Goal: Information Seeking & Learning: Learn about a topic

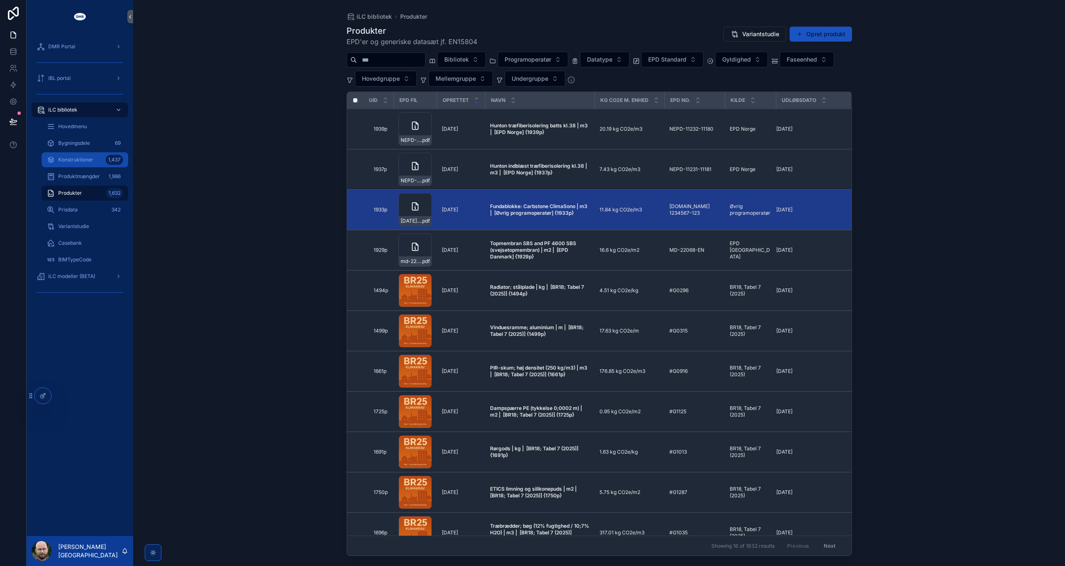
click at [82, 161] on span "Konstruktioner" at bounding box center [75, 159] width 35 height 7
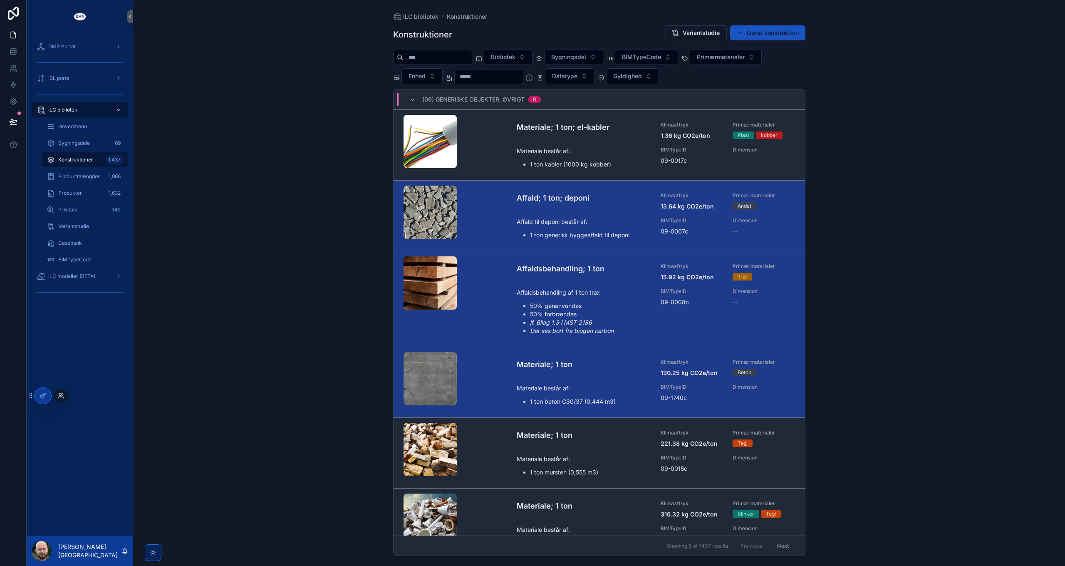
click at [61, 397] on icon at bounding box center [60, 398] width 3 height 2
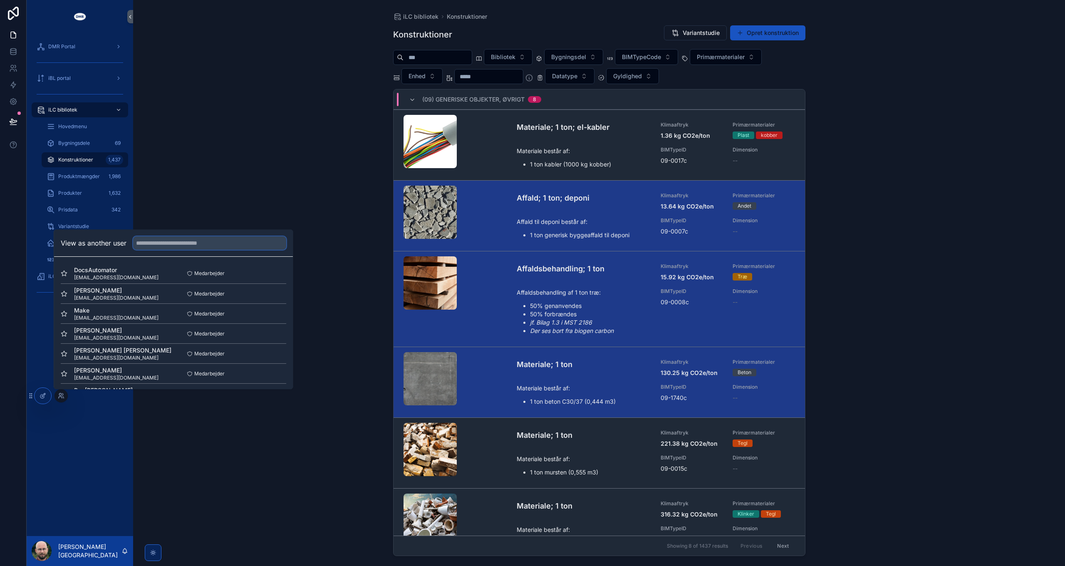
click at [213, 242] on input "text" at bounding box center [209, 242] width 153 height 13
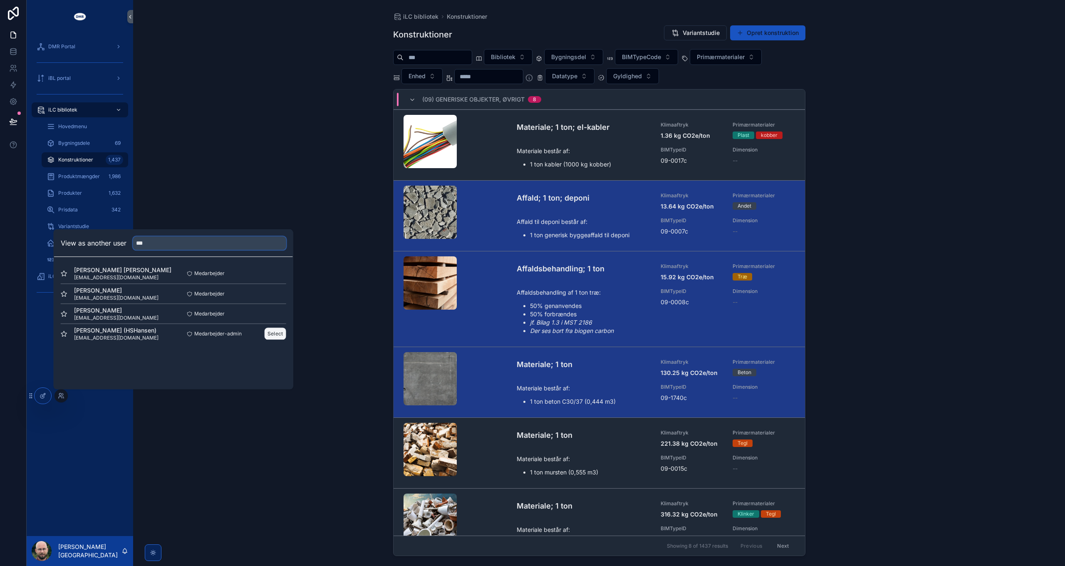
type input "***"
click at [278, 334] on button "Select" at bounding box center [276, 333] width 22 height 12
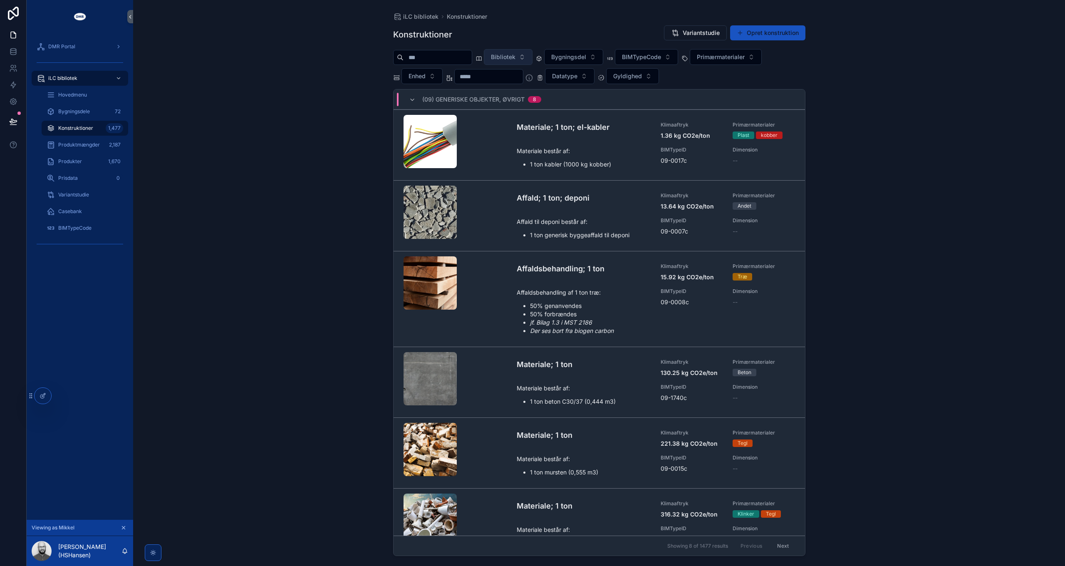
click at [516, 55] on span "Bibliotek" at bounding box center [503, 57] width 25 height 8
click at [513, 92] on span "HSHansen A/S {CL00056}" at bounding box center [515, 90] width 72 height 8
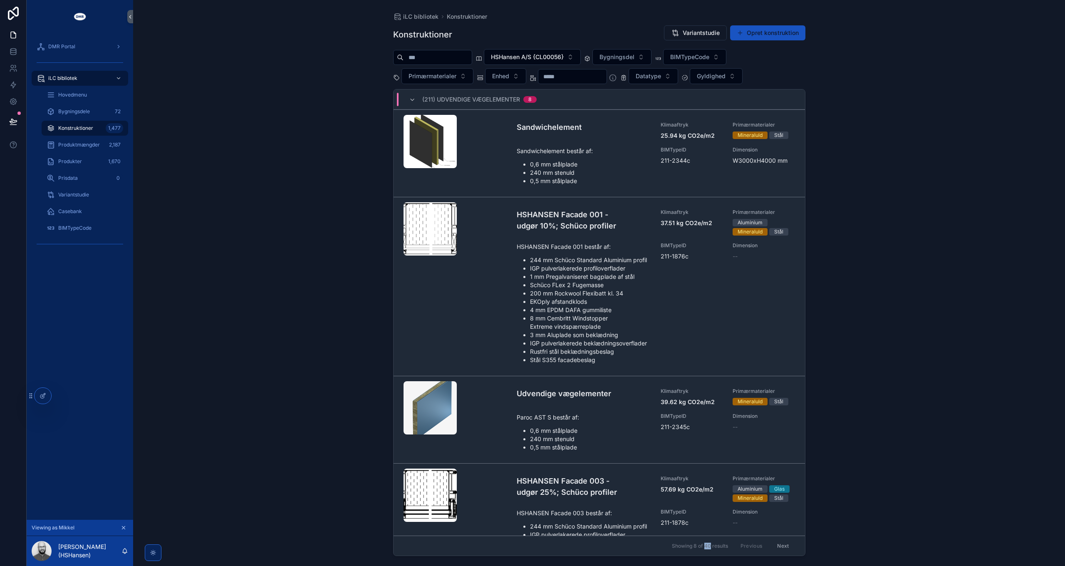
drag, startPoint x: 701, startPoint y: 546, endPoint x: 707, endPoint y: 546, distance: 6.7
click at [707, 546] on span "Showing 8 of 40 results" at bounding box center [700, 546] width 56 height 7
click at [309, 312] on div "iLC bibliotek Konstruktioner Konstruktioner Variantstudie Opret konstruktion HS…" at bounding box center [599, 283] width 932 height 566
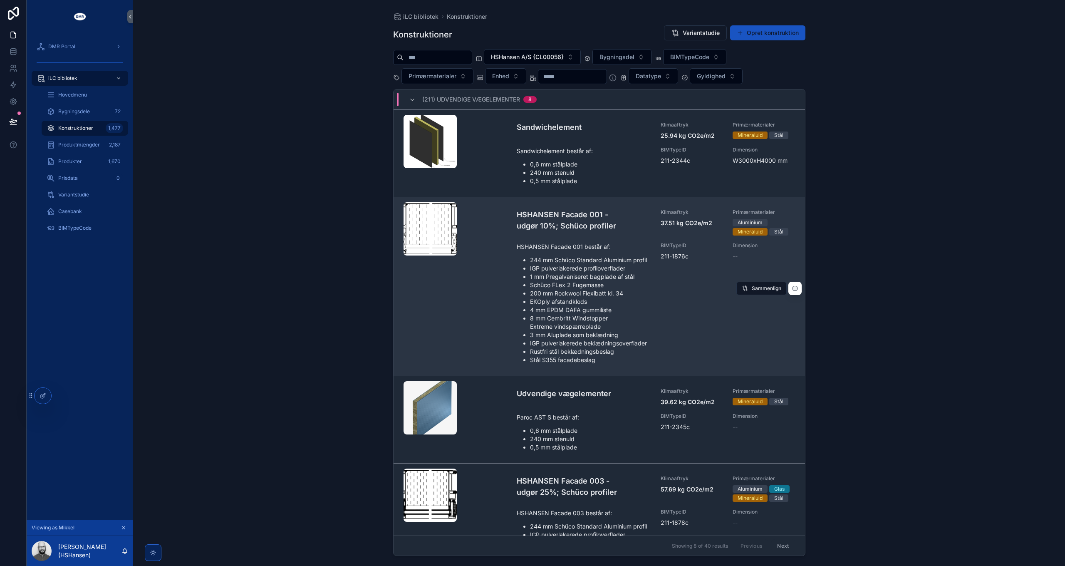
click at [592, 226] on h4 "HSHANSEN Facade 001 - udgør 10%; Schüco profiler" at bounding box center [584, 220] width 134 height 22
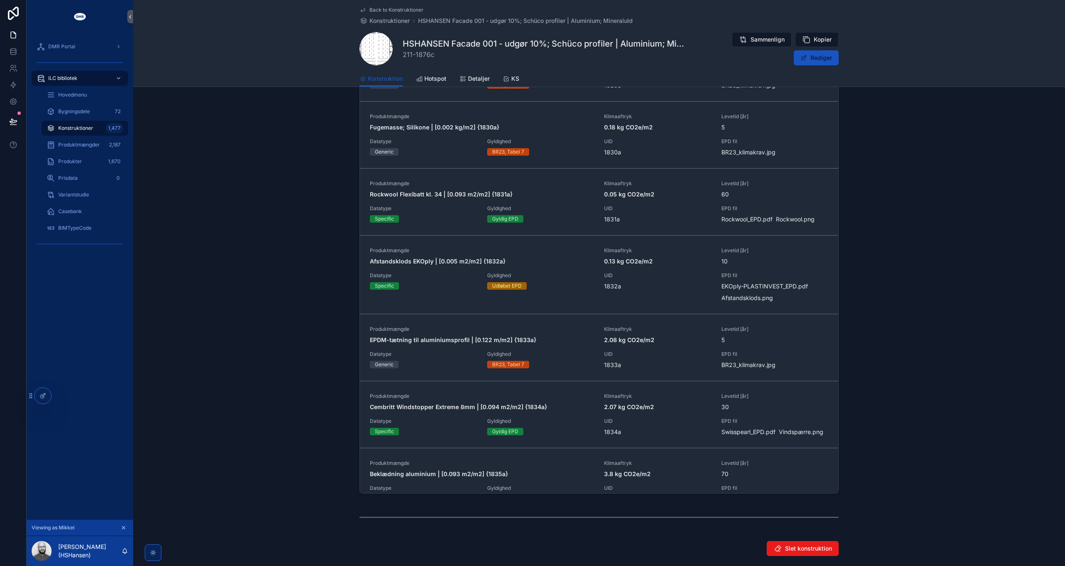
scroll to position [168, 0]
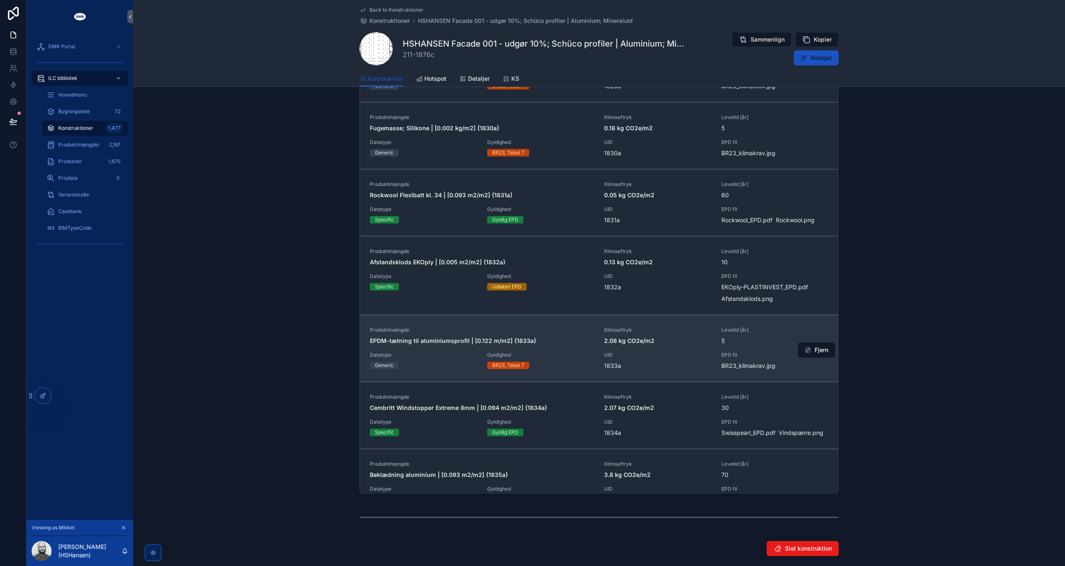
click at [426, 343] on div "Produktmængde EPDM-tætning til aluminiumsprofil | [0.122 m/m2] {1833a} Klimaaft…" at bounding box center [599, 348] width 459 height 43
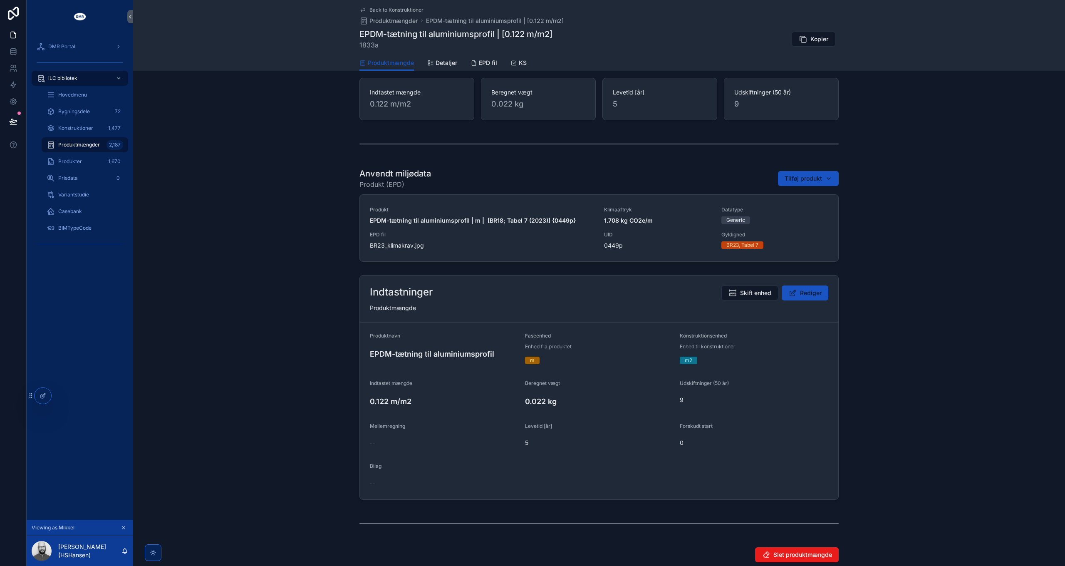
scroll to position [135, 0]
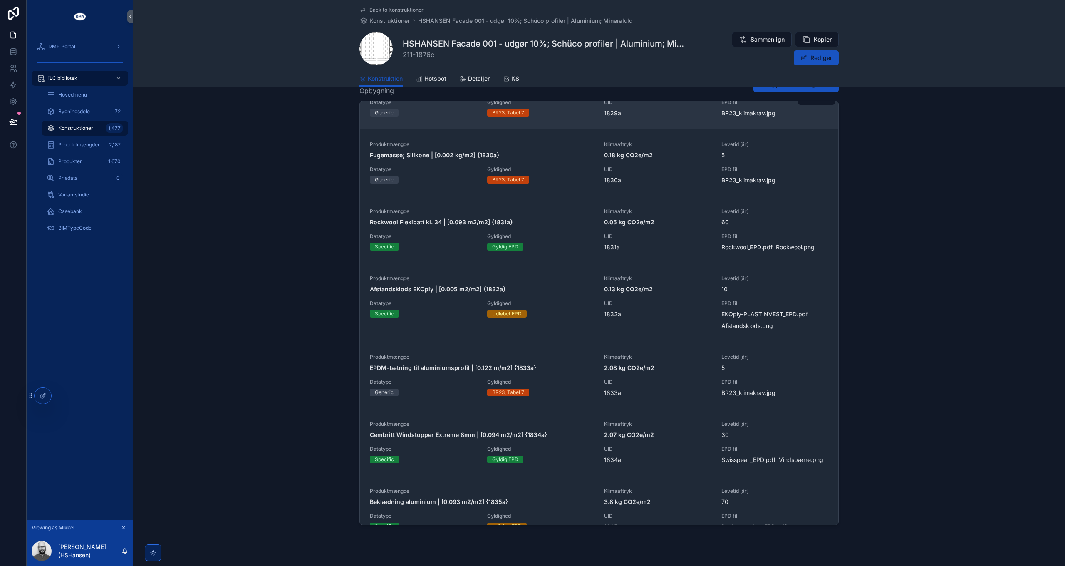
scroll to position [2, 0]
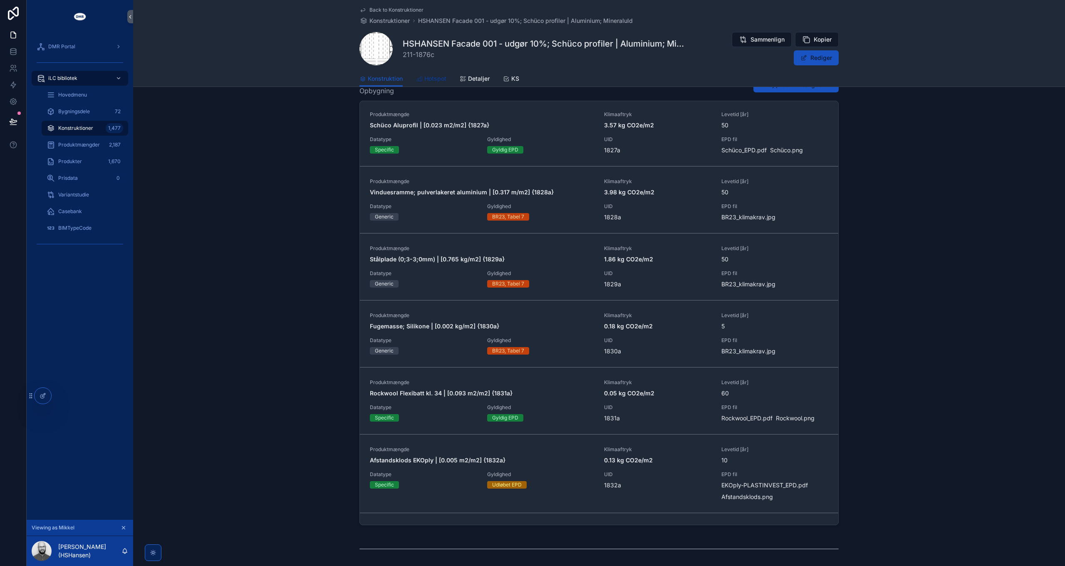
click at [429, 72] on link "Hotspot" at bounding box center [431, 79] width 30 height 17
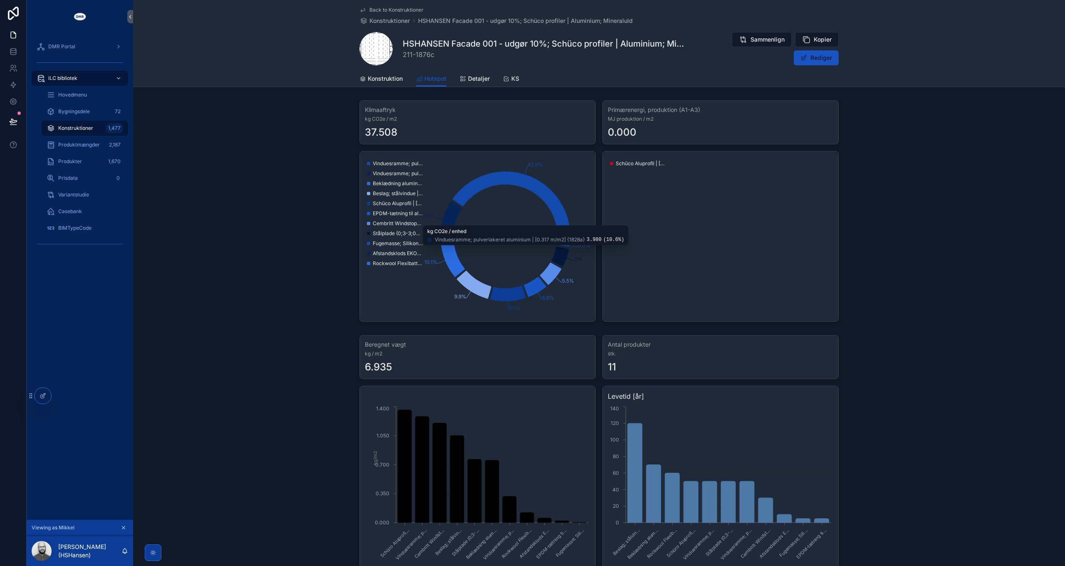
click at [156, 548] on div "scrollable content" at bounding box center [153, 552] width 17 height 17
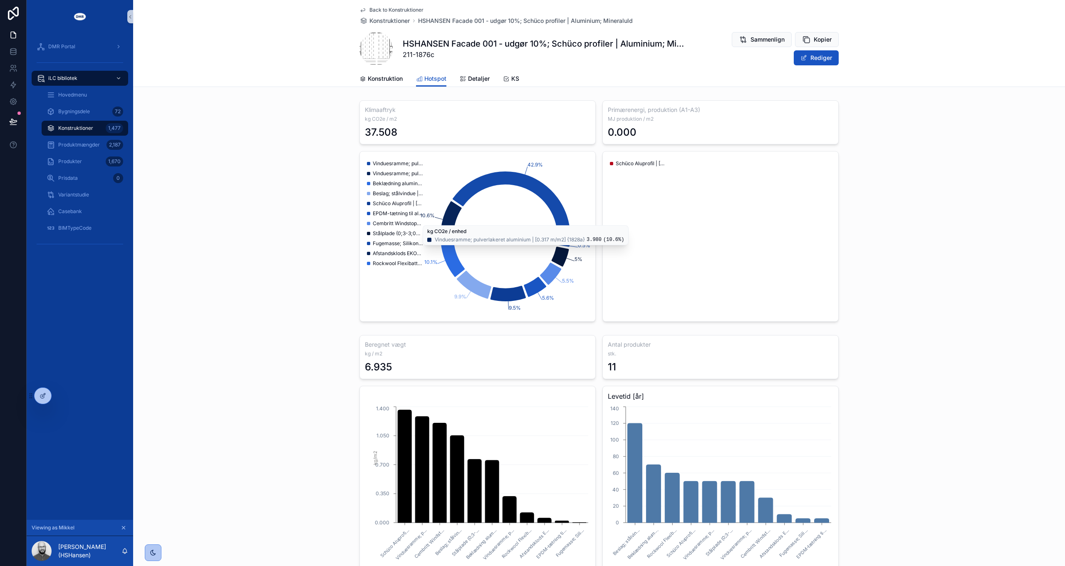
click at [288, 251] on div "Klimaaftryk kg CO2e / m2 37.508 Primærenergi, produktion (A1-A3) MJ produktion …" at bounding box center [599, 211] width 932 height 228
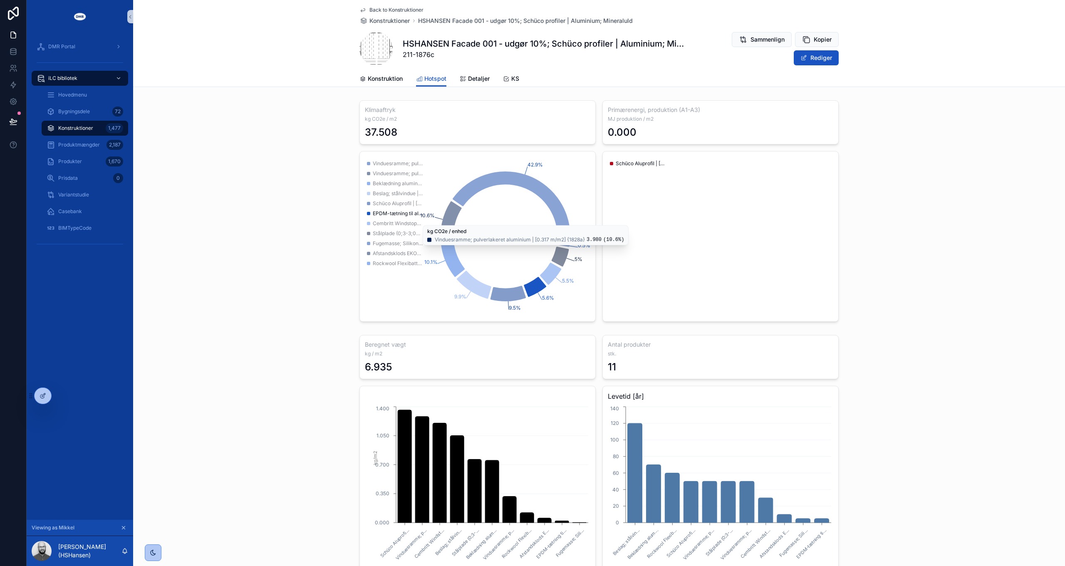
click at [401, 211] on span "EPDM-tætning til aluminiumsprofil | [0.122 m/m2] {1833a}" at bounding box center [398, 213] width 50 height 7
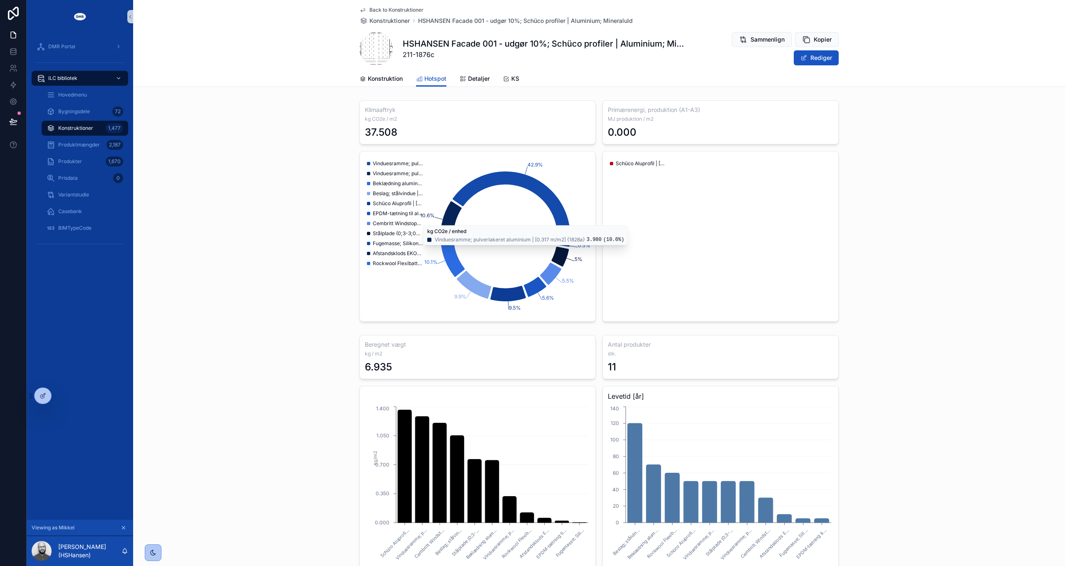
click at [269, 171] on div "Klimaaftryk kg CO2e / m2 37.508 Primærenergi, produktion (A1-A3) MJ produktion …" at bounding box center [599, 211] width 932 height 228
click at [71, 112] on span "Bygningsdele" at bounding box center [74, 111] width 32 height 7
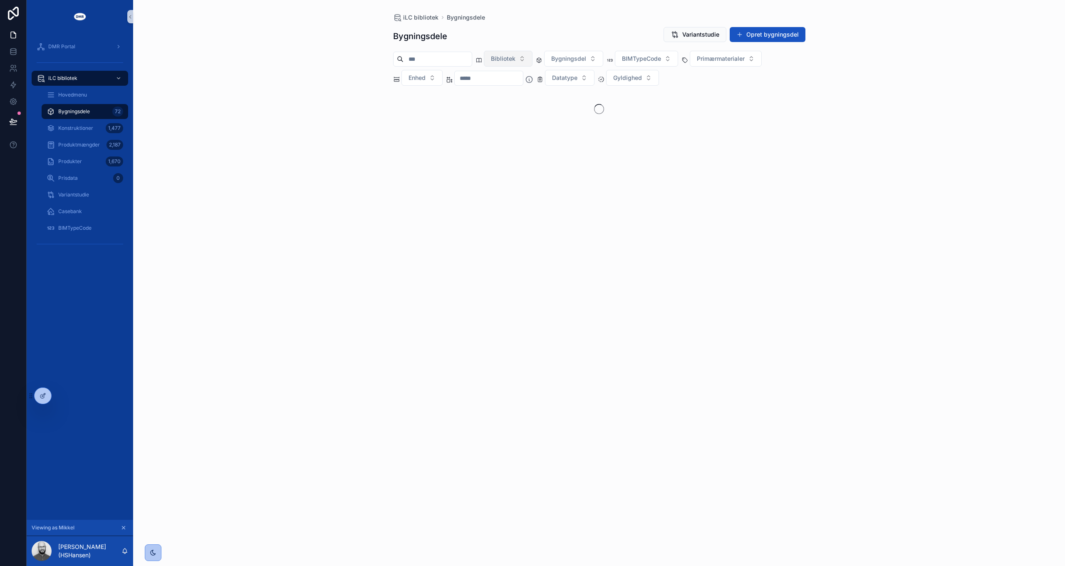
click at [533, 52] on button "Bibliotek" at bounding box center [508, 59] width 49 height 16
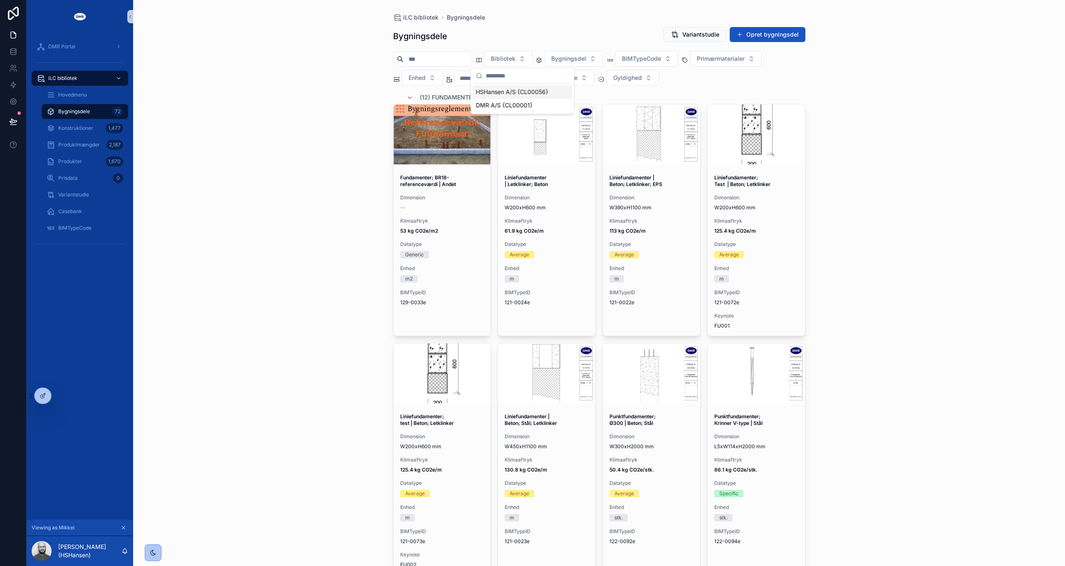
click at [501, 94] on span "HSHansen A/S {CL00056}" at bounding box center [512, 92] width 72 height 8
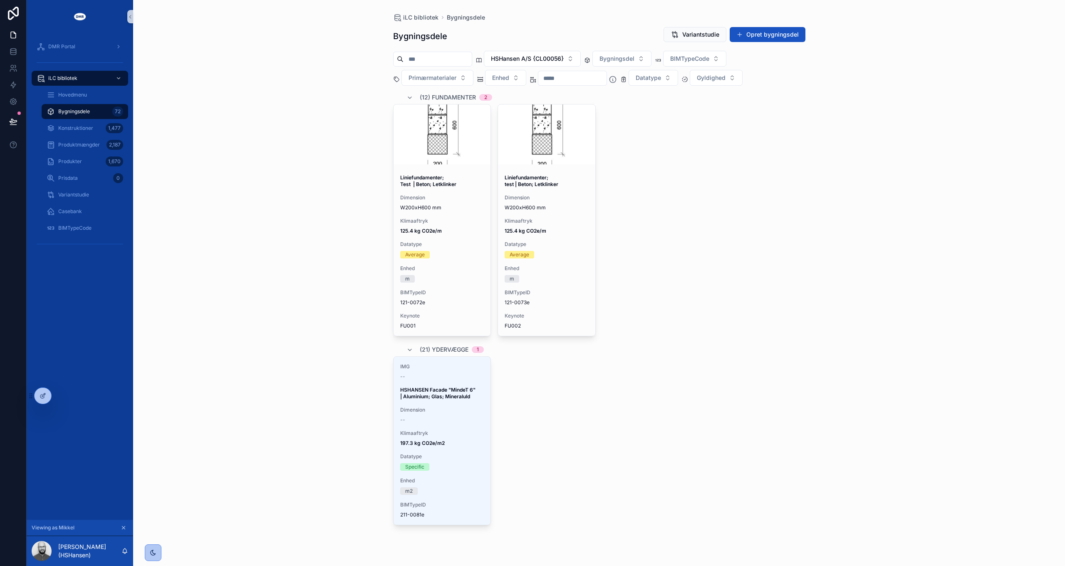
click at [323, 100] on div "iLC bibliotek Bygningsdele Bygningsdele Variantstudie Opret bygningsdel HSHanse…" at bounding box center [599, 283] width 932 height 566
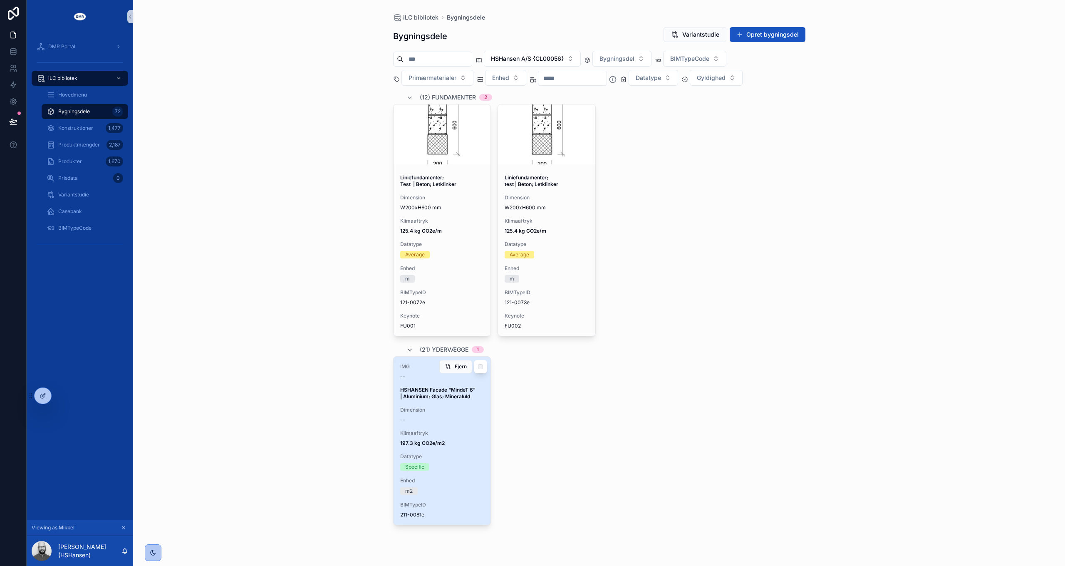
click at [439, 425] on div "IMG -- HSHANSEN Facade "MindeT 6" | Aluminium; Glas; Mineraluld Dimension -- Kl…" at bounding box center [442, 441] width 97 height 168
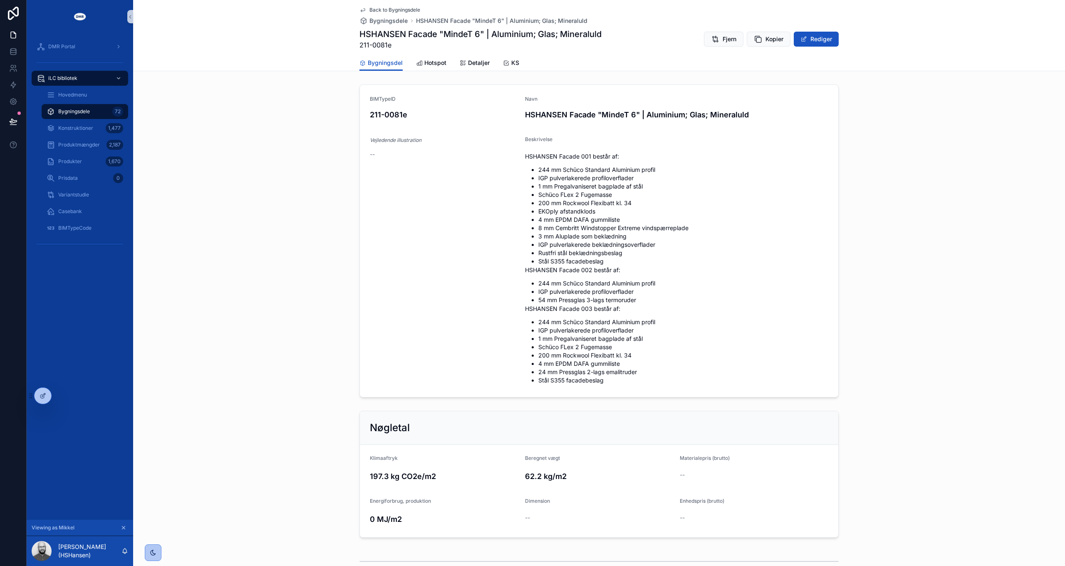
click at [384, 8] on span "Back to Bygningsdele" at bounding box center [395, 10] width 51 height 7
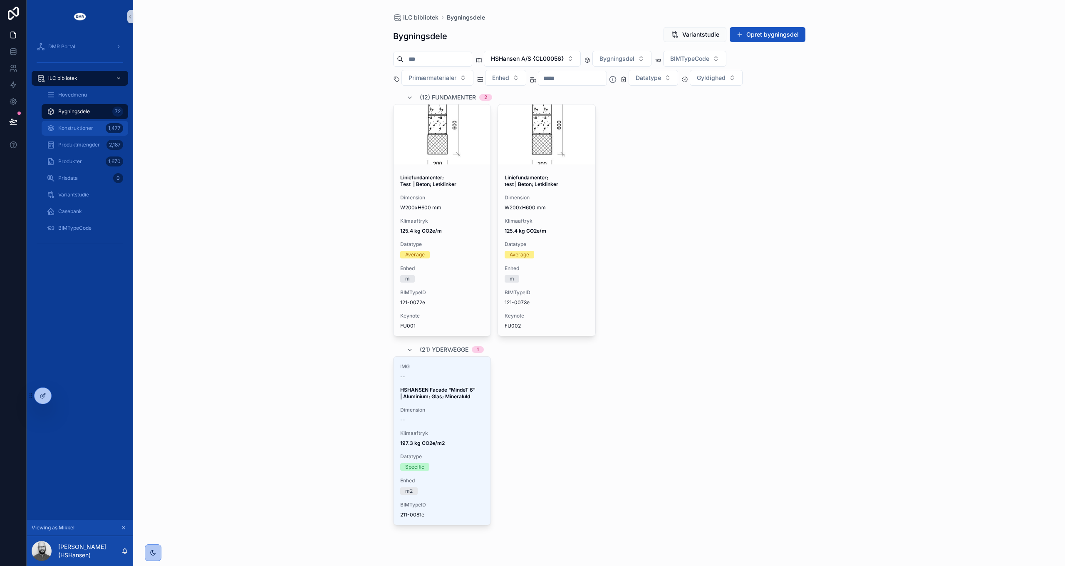
click at [92, 128] on span "Konstruktioner" at bounding box center [75, 128] width 35 height 7
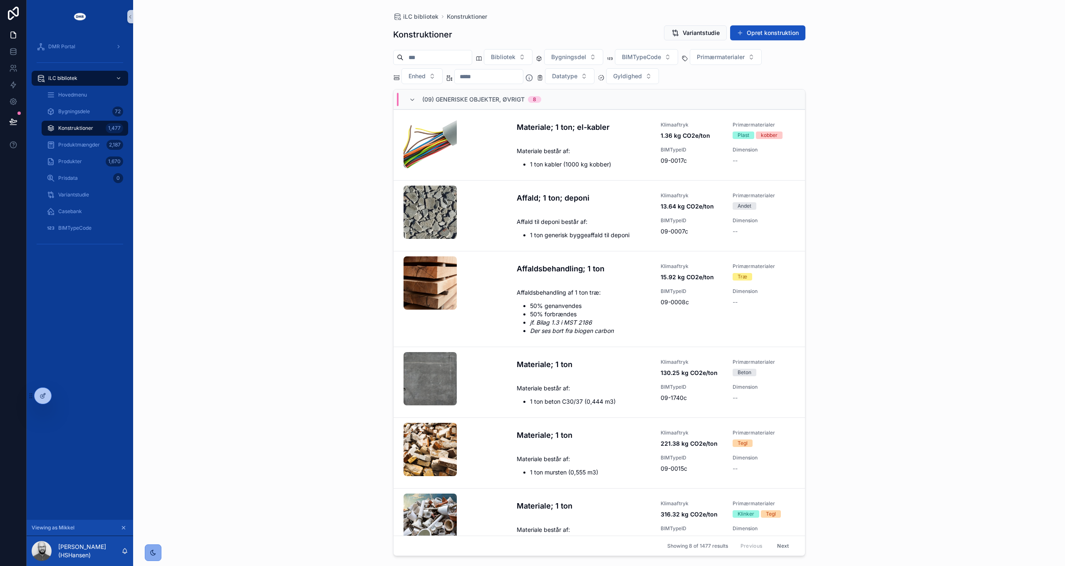
click at [148, 556] on div "scrollable content" at bounding box center [153, 552] width 17 height 17
